Goal: Obtain resource: Download file/media

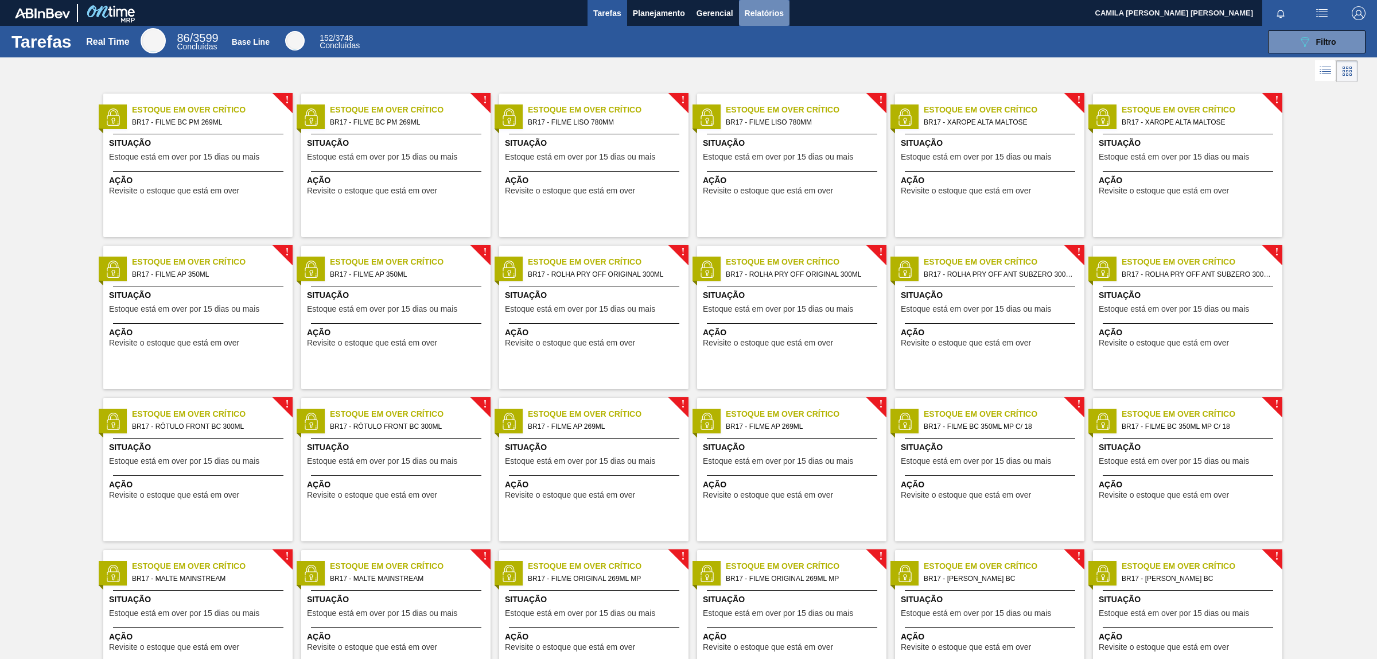
click at [776, 9] on span "Relatórios" at bounding box center [764, 13] width 39 height 14
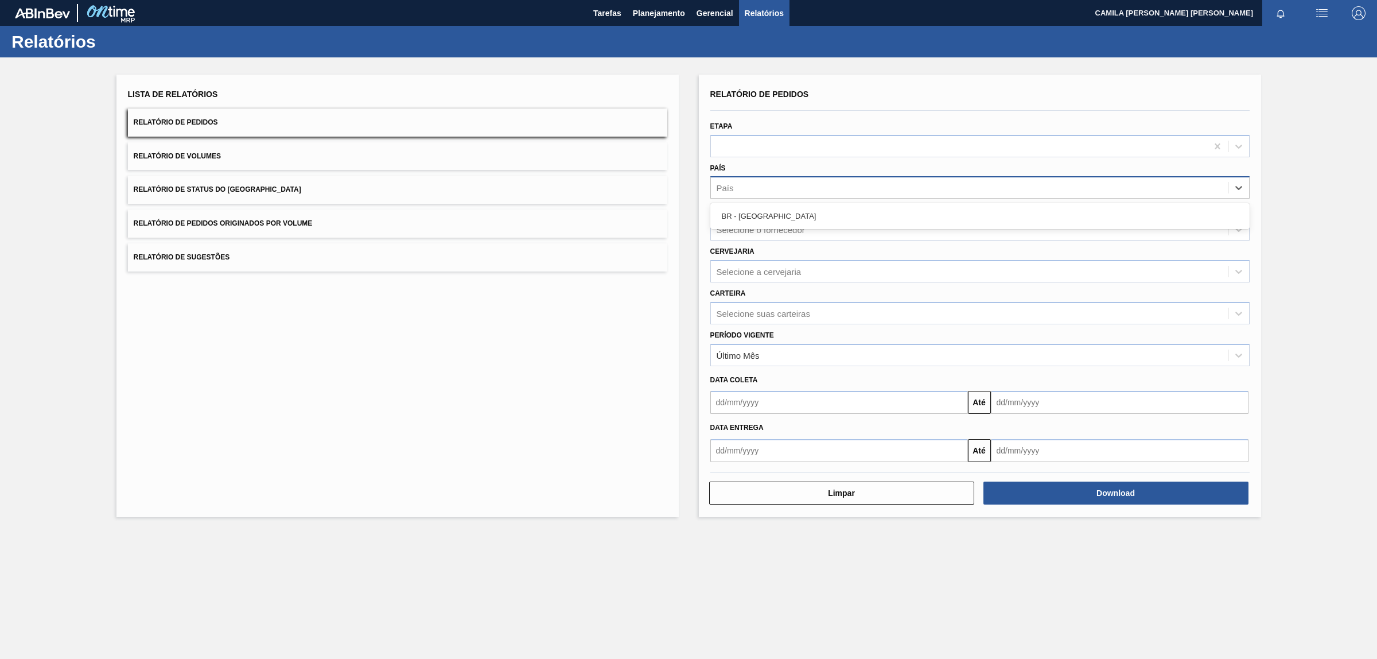
click at [804, 181] on div "País" at bounding box center [969, 188] width 517 height 17
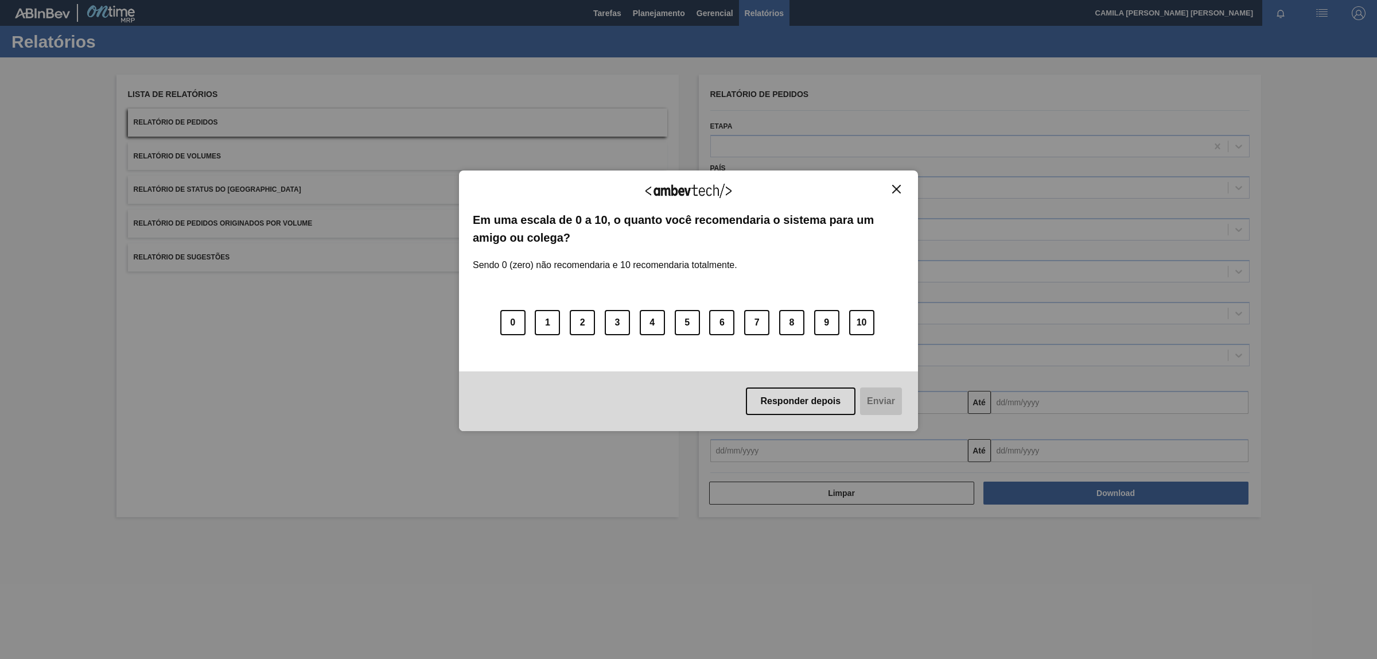
click at [759, 211] on div "Agradecemos seu feedback!" at bounding box center [688, 197] width 431 height 27
click at [898, 186] on img "Close" at bounding box center [896, 189] width 9 height 9
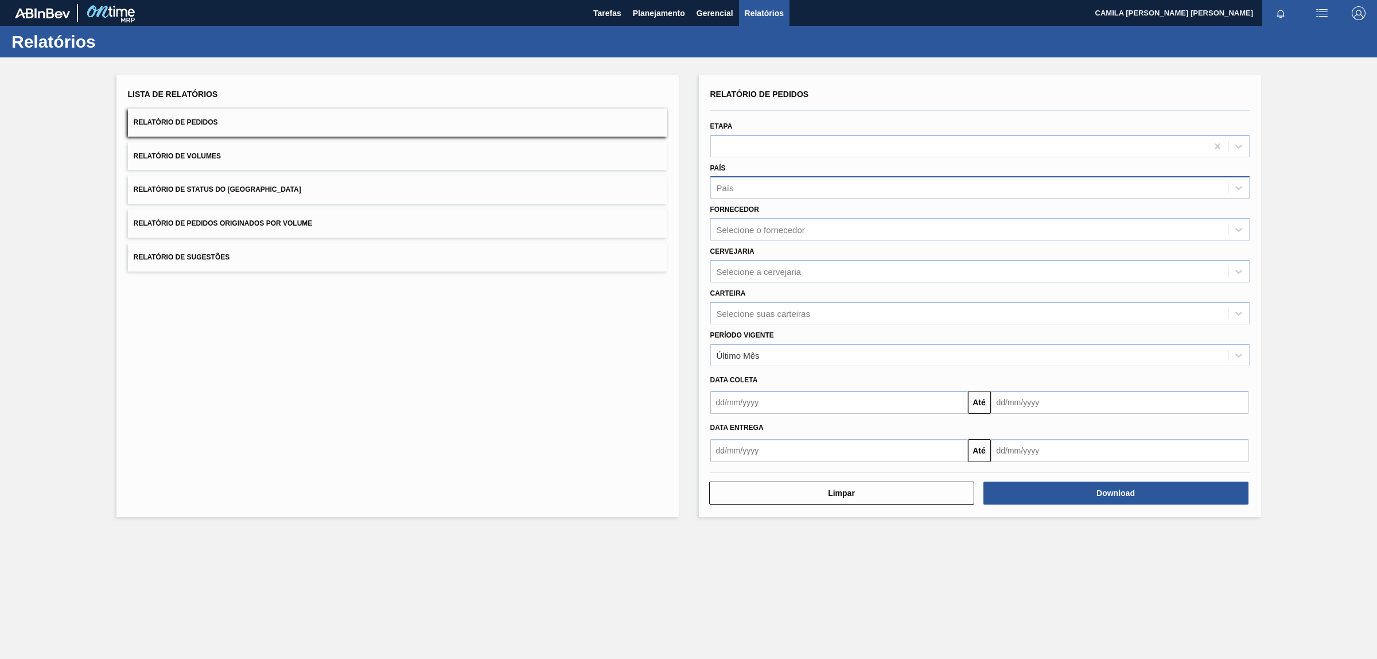
click at [792, 180] on div "País" at bounding box center [969, 188] width 517 height 17
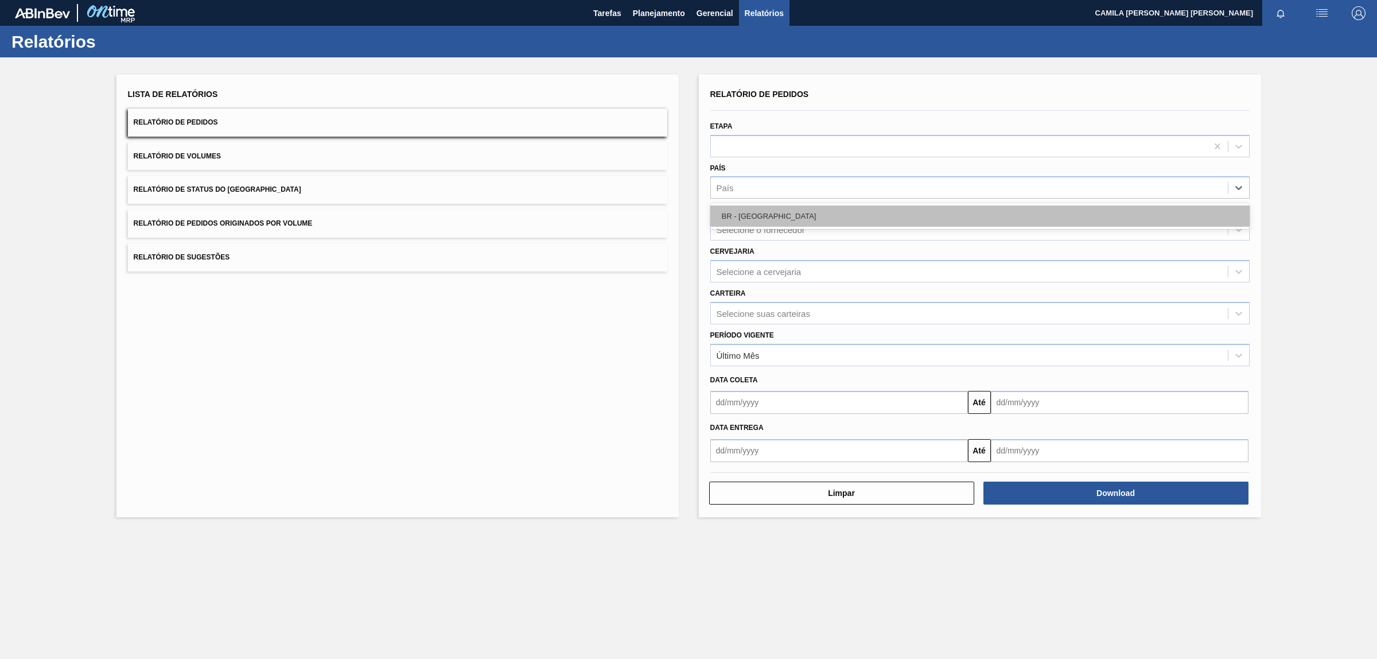
click at [787, 218] on div "BR - [GEOGRAPHIC_DATA]" at bounding box center [979, 215] width 539 height 21
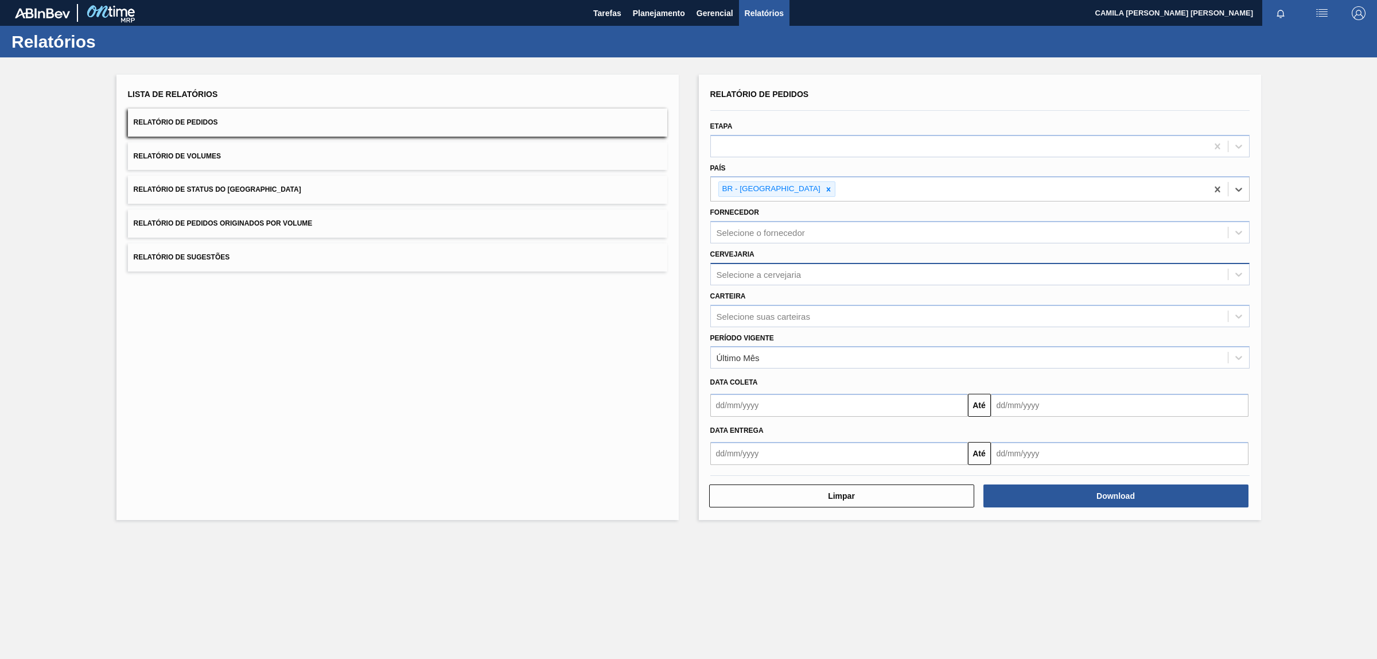
click at [829, 271] on div "Selecione a cervejaria" at bounding box center [969, 274] width 517 height 17
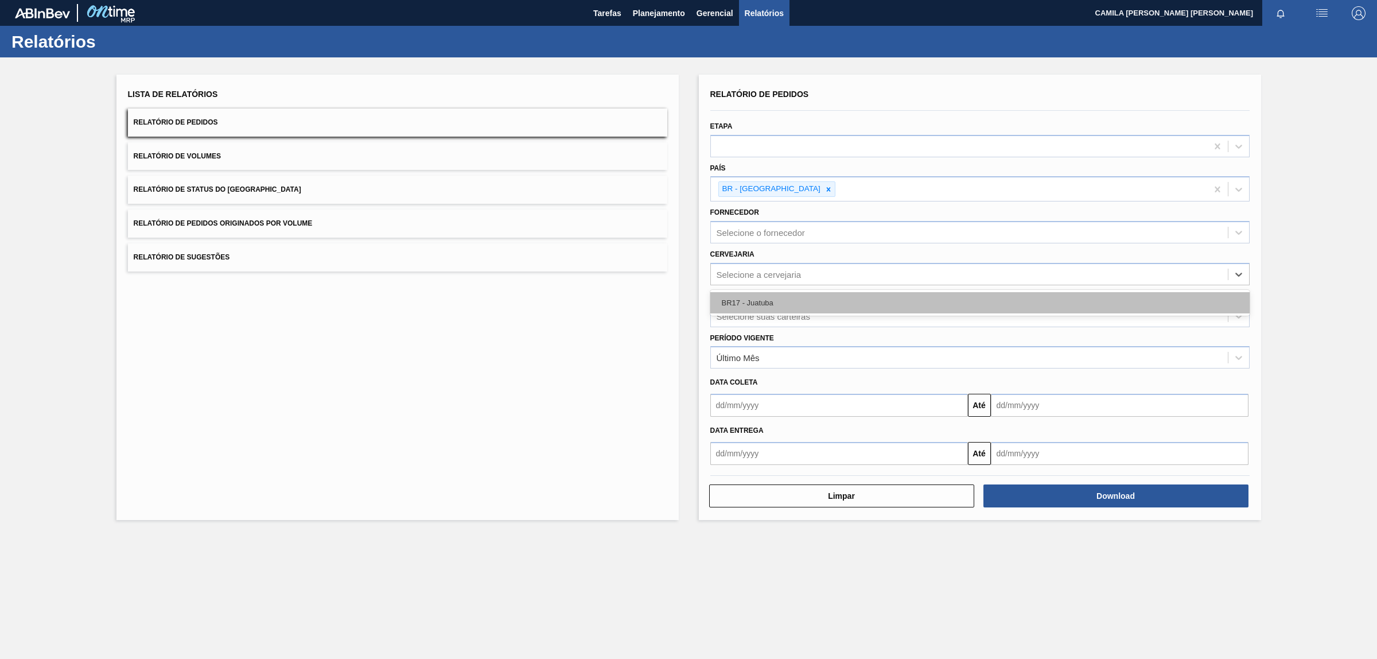
click at [755, 302] on div "BR17 - Juatuba" at bounding box center [979, 302] width 539 height 21
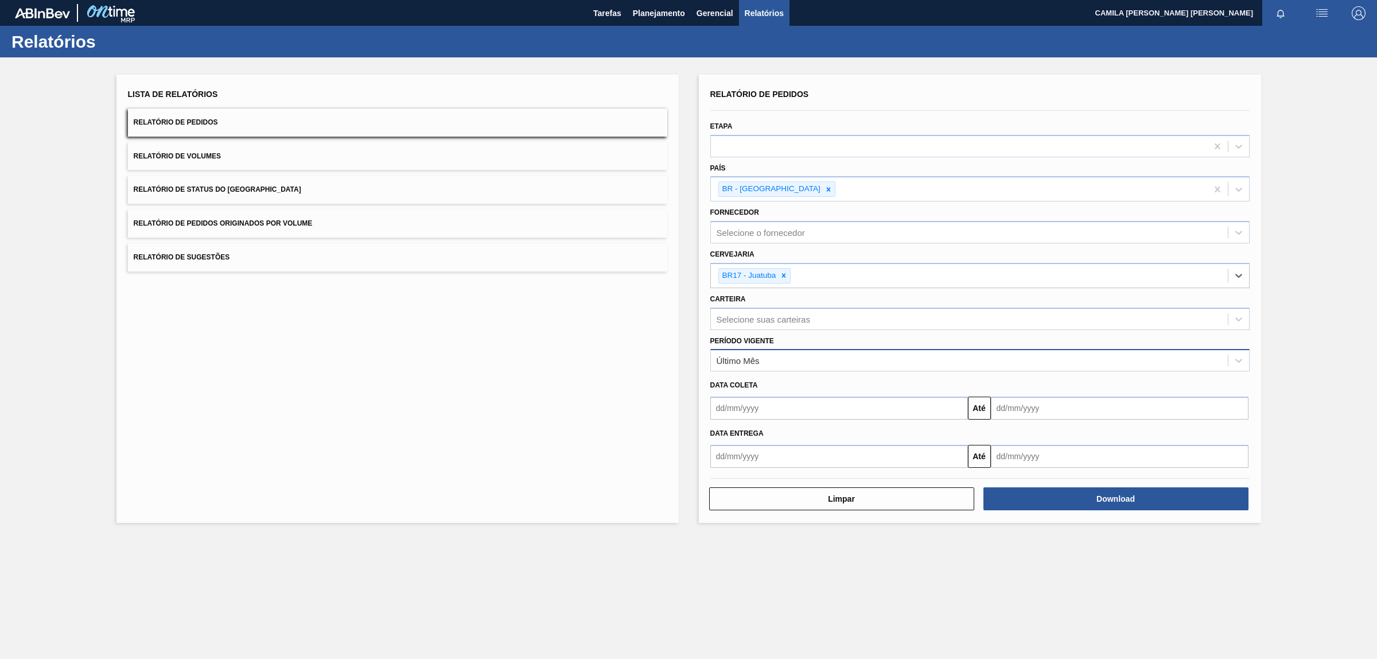
click at [776, 363] on div "Último Mês" at bounding box center [969, 360] width 517 height 17
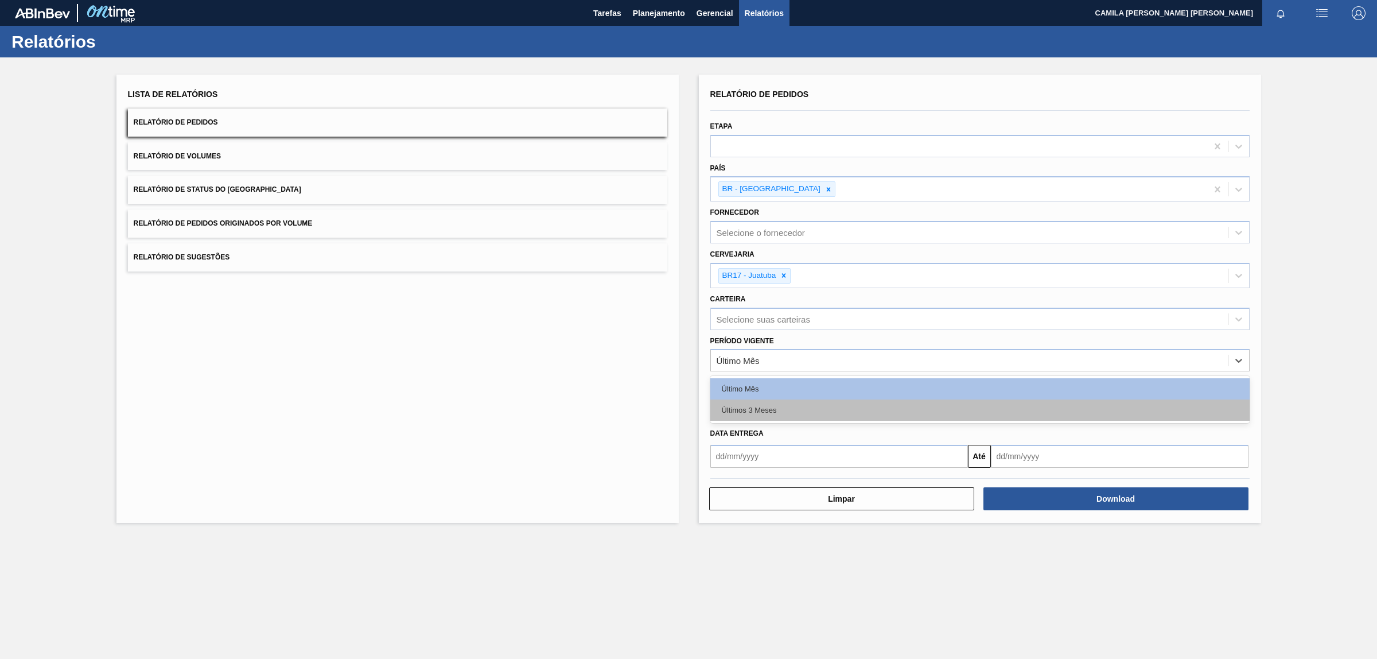
click at [758, 404] on div "Últimos 3 Meses" at bounding box center [979, 409] width 539 height 21
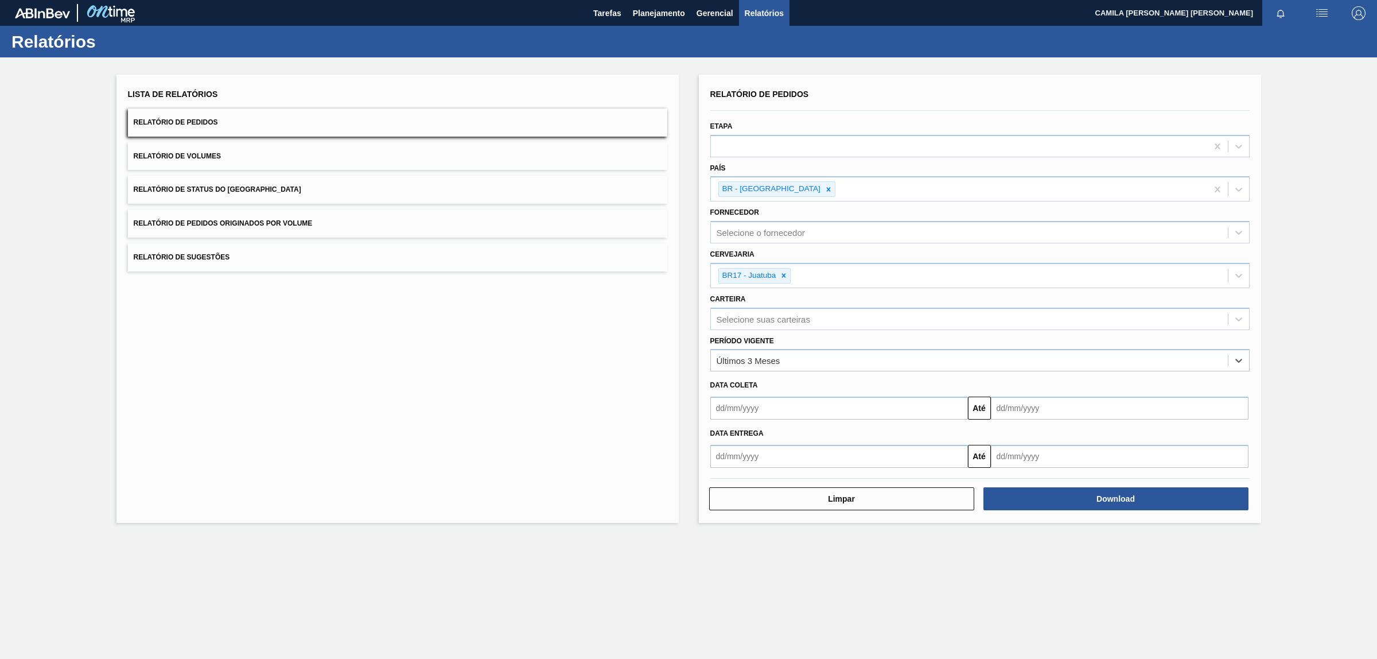
click at [745, 457] on input "text" at bounding box center [839, 456] width 258 height 23
click at [721, 480] on button "Previous Month" at bounding box center [721, 484] width 8 height 8
click at [819, 518] on div "1" at bounding box center [816, 519] width 15 height 15
type input "[DATE]"
click at [1017, 457] on input "text" at bounding box center [1120, 456] width 258 height 23
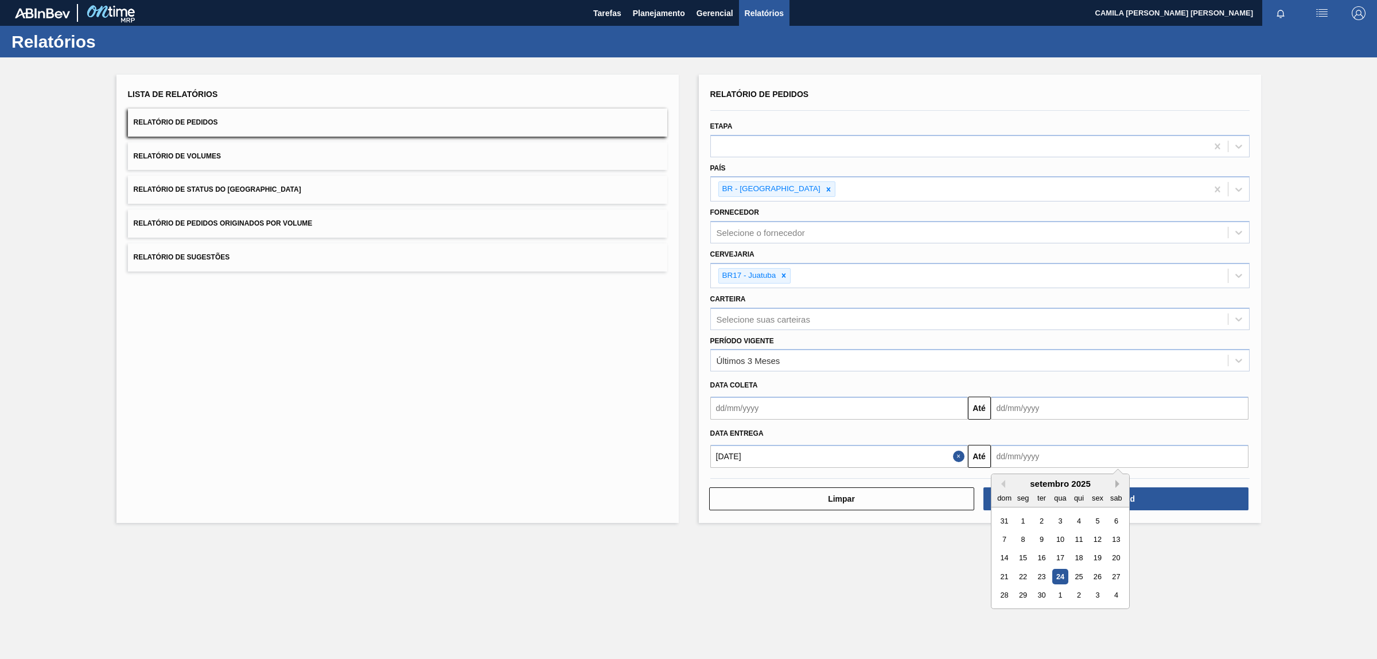
click at [1118, 481] on button "Next Month" at bounding box center [1119, 484] width 8 height 8
click at [1112, 538] on div "10" at bounding box center [1115, 538] width 15 height 15
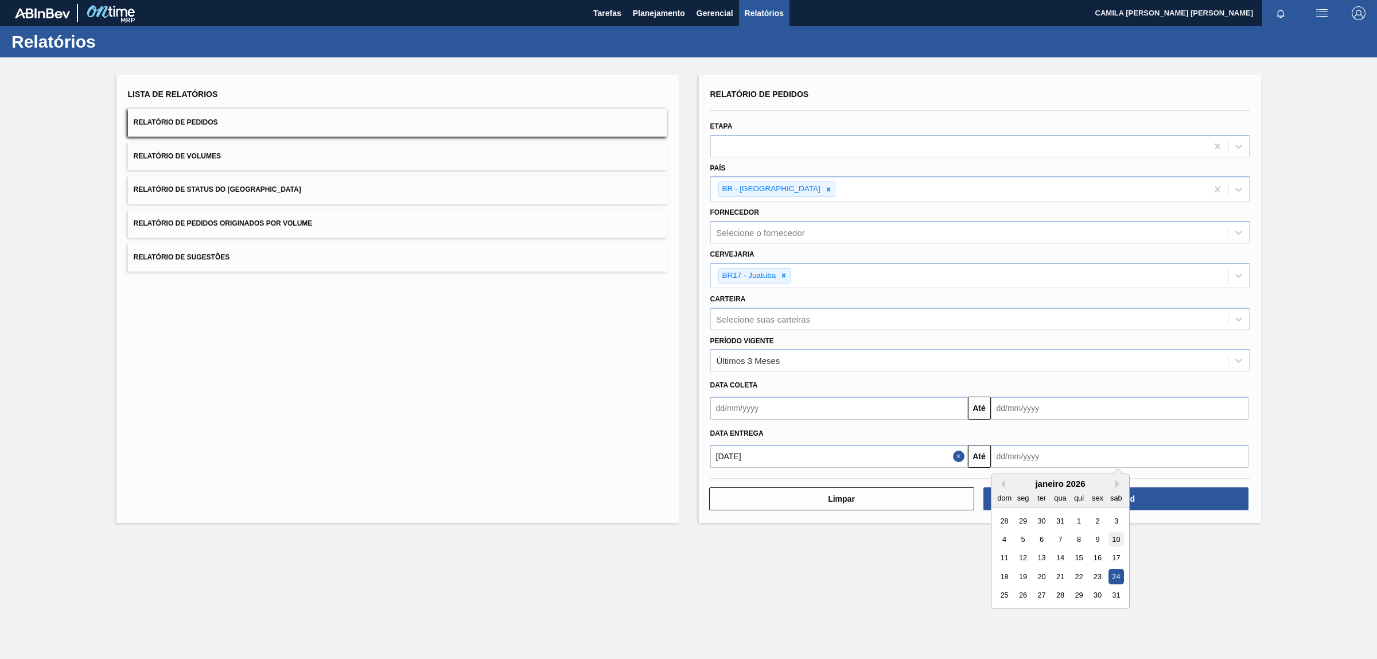
type input "[DATE]"
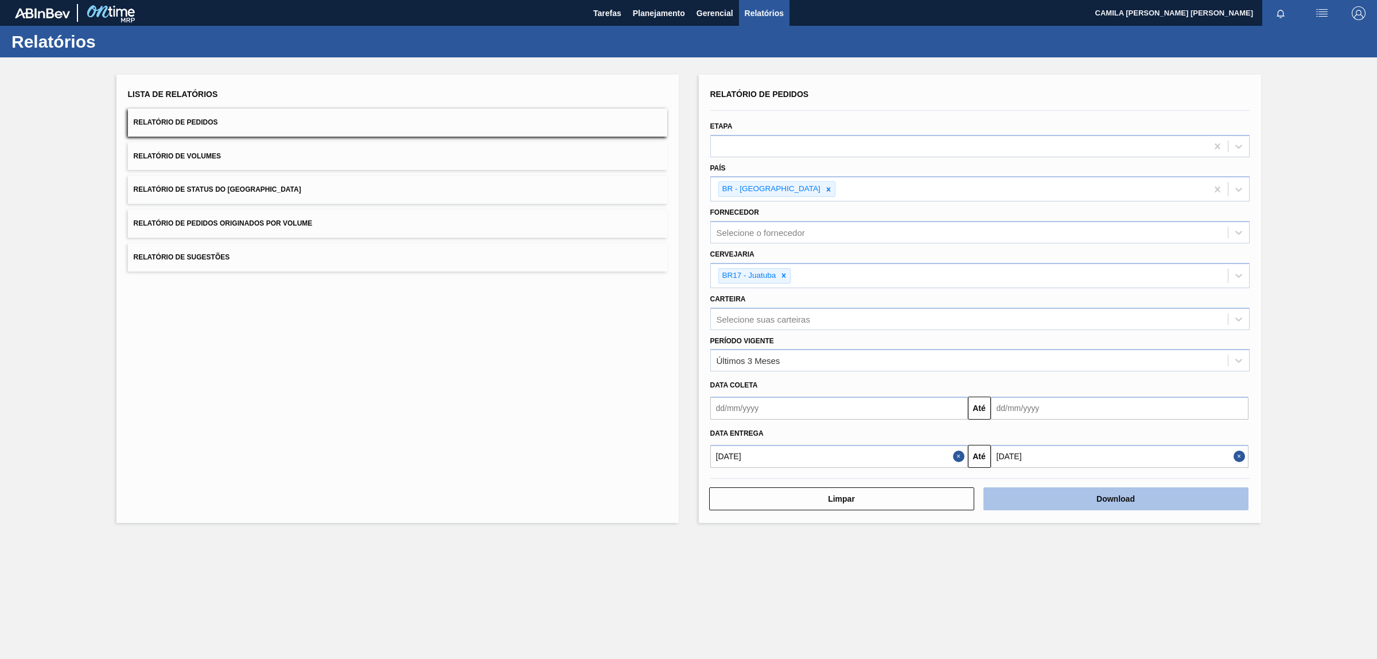
click at [1139, 496] on button "Download" at bounding box center [1115, 498] width 265 height 23
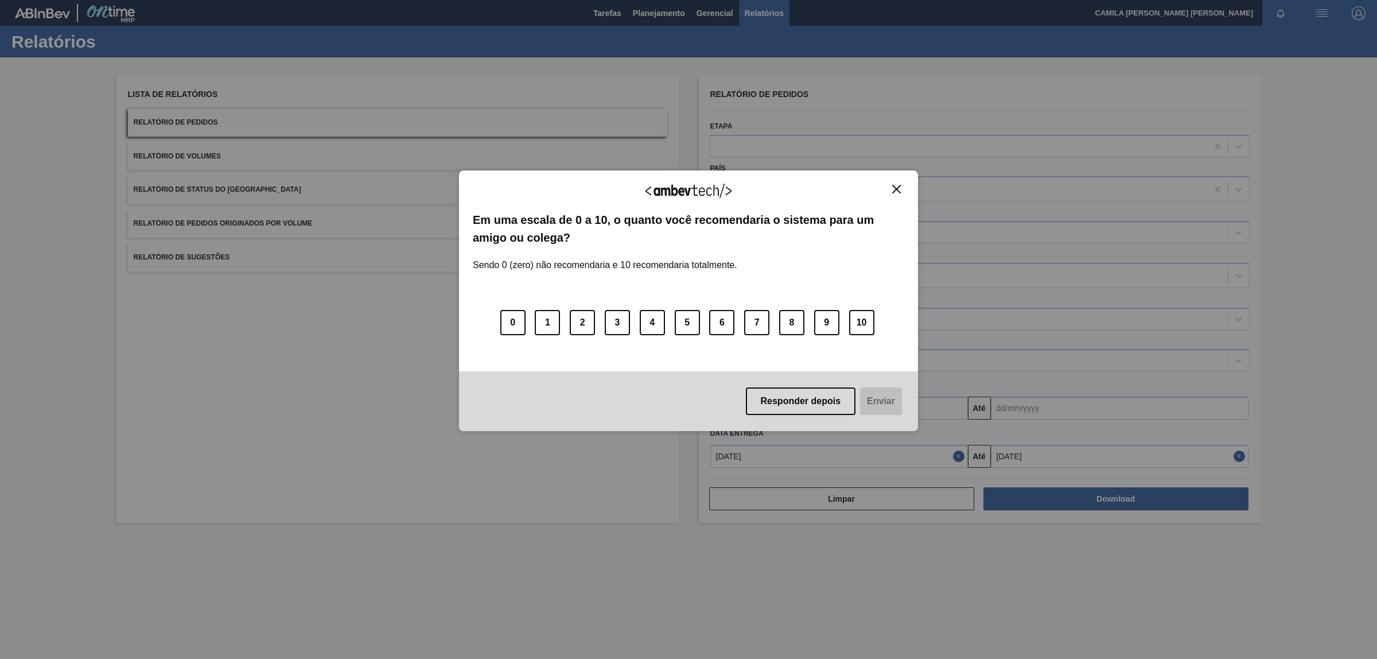
click at [893, 191] on img "Close" at bounding box center [896, 189] width 9 height 9
